Goal: Information Seeking & Learning: Learn about a topic

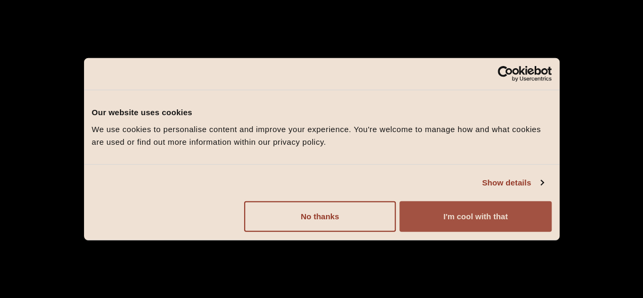
click at [414, 205] on button "I'm cool with that" at bounding box center [475, 216] width 152 height 31
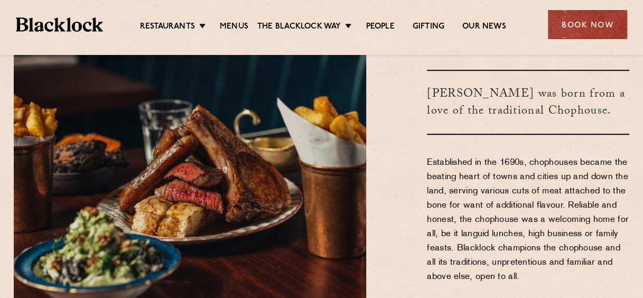
scroll to position [343, 0]
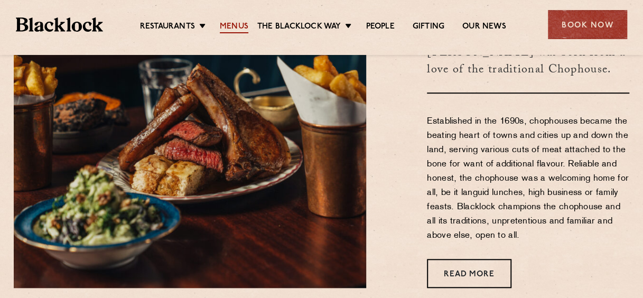
click at [221, 22] on link "Menus" at bounding box center [234, 28] width 29 height 12
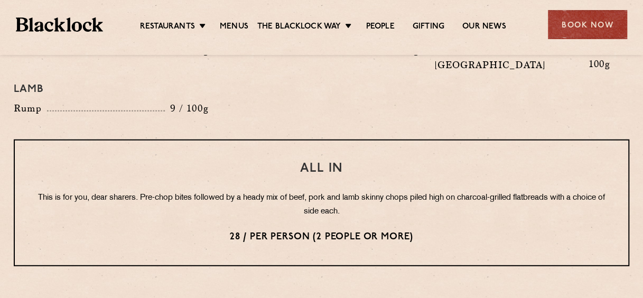
scroll to position [1278, 0]
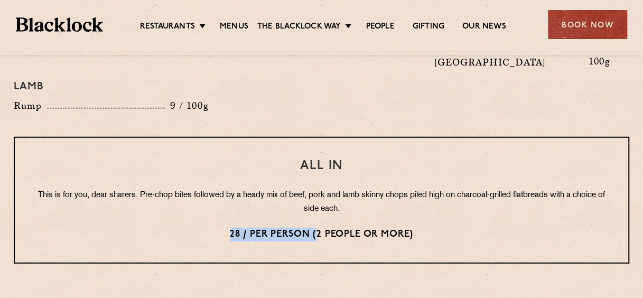
drag, startPoint x: 228, startPoint y: 204, endPoint x: 315, endPoint y: 206, distance: 87.2
click at [315, 228] on p "28 / per person (2 people or more)" at bounding box center [321, 235] width 571 height 14
drag, startPoint x: 315, startPoint y: 206, endPoint x: 295, endPoint y: 228, distance: 29.2
click at [295, 228] on div "All In This is for you, dear sharers. Pre-chop bites followed by a heady mix of…" at bounding box center [321, 200] width 615 height 127
drag, startPoint x: 283, startPoint y: 131, endPoint x: 369, endPoint y: 135, distance: 85.6
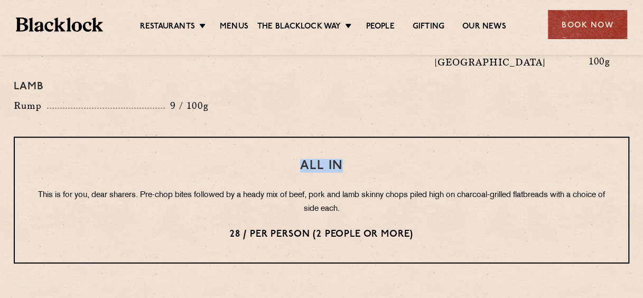
click at [369, 159] on h3 "All In" at bounding box center [321, 166] width 571 height 14
copy h3 "All In"
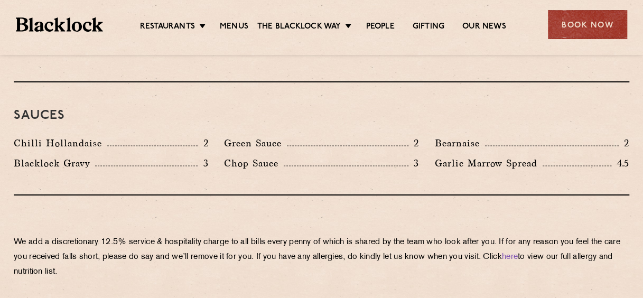
scroll to position [1738, 0]
